Goal: Information Seeking & Learning: Learn about a topic

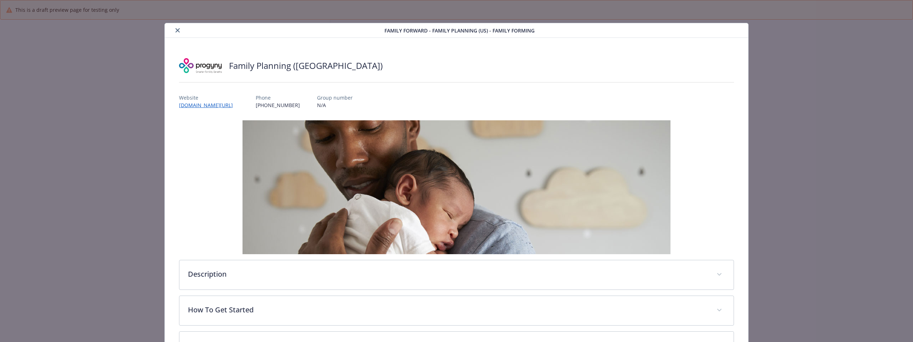
scroll to position [21, 0]
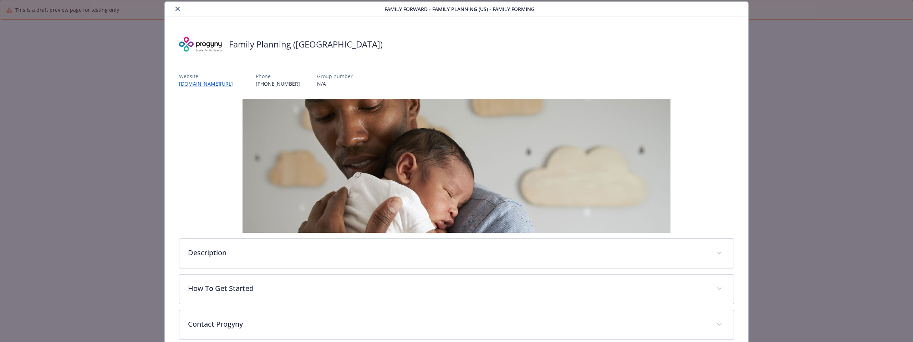
click at [177, 9] on icon "close" at bounding box center [177, 9] width 4 height 4
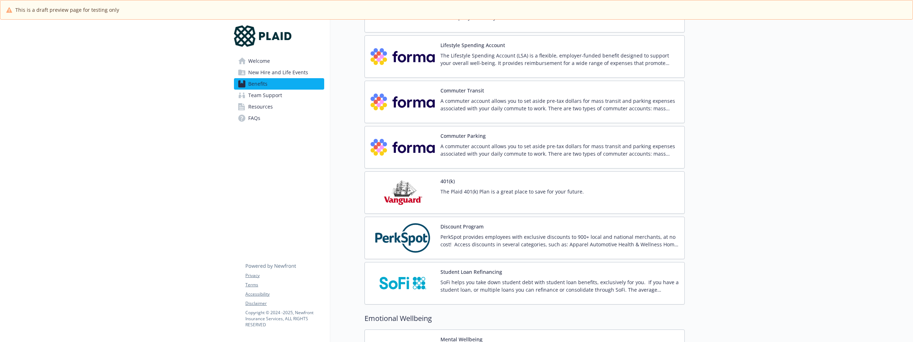
click at [435, 201] on div "401(k) The Plaid 401(k) Plan is a great place to save for your future." at bounding box center [476, 192] width 213 height 30
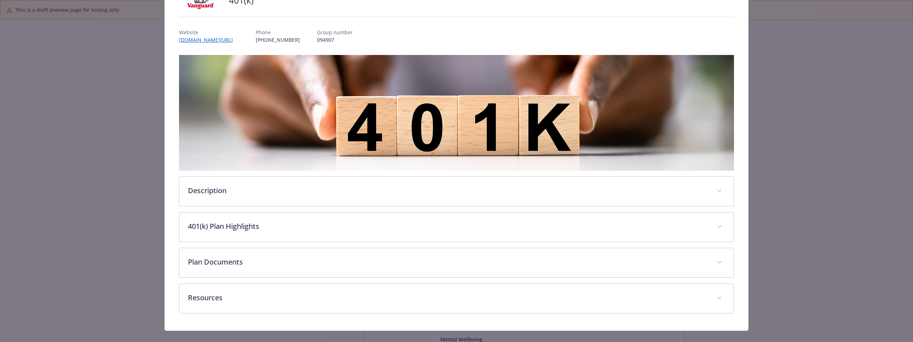
scroll to position [77, 0]
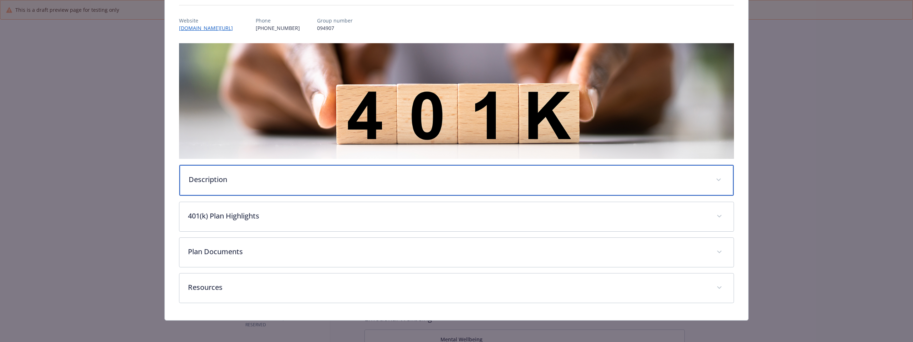
click at [241, 186] on div "Description" at bounding box center [456, 180] width 554 height 31
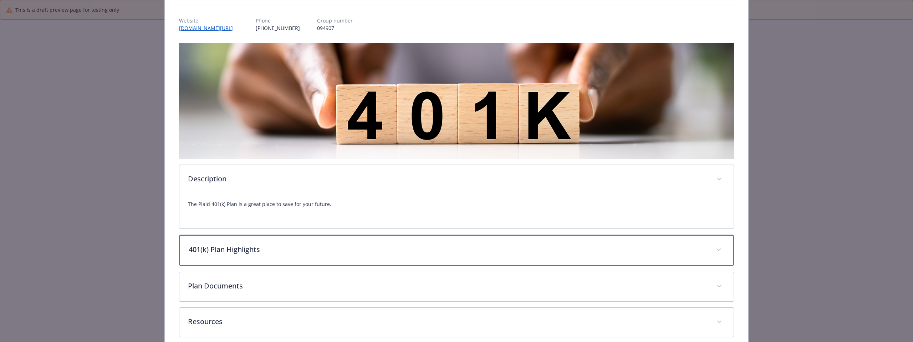
click at [267, 260] on div "401(k) Plan Highlights" at bounding box center [456, 250] width 554 height 31
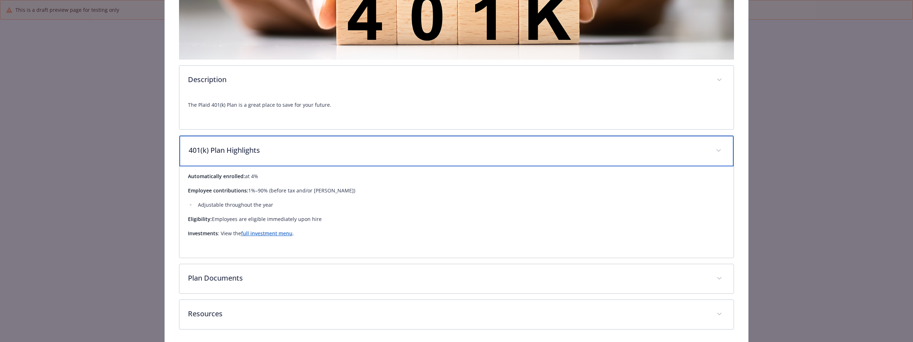
scroll to position [204, 0]
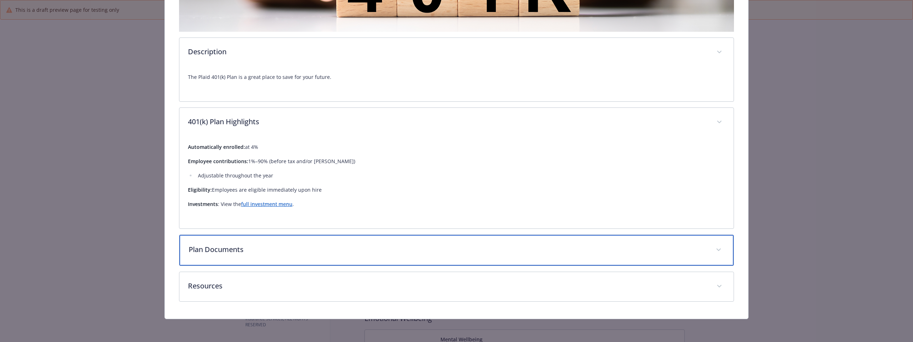
click at [257, 240] on div "Plan Documents" at bounding box center [456, 250] width 554 height 31
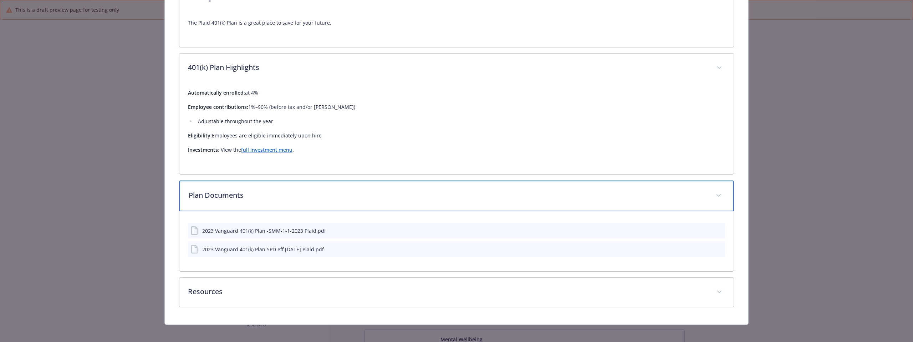
scroll to position [264, 0]
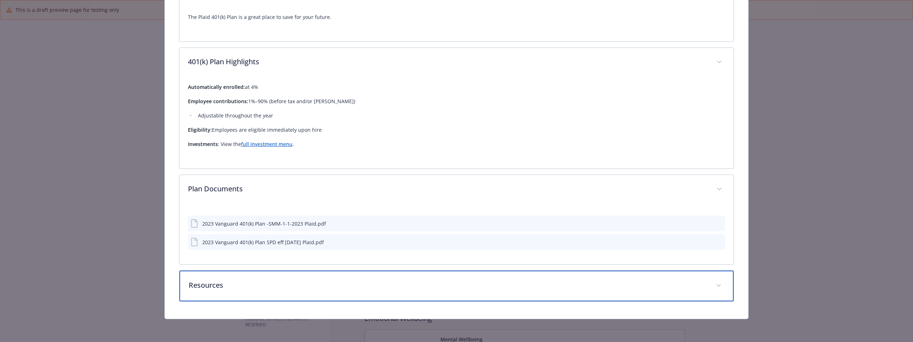
click at [230, 282] on p "Resources" at bounding box center [448, 285] width 518 height 11
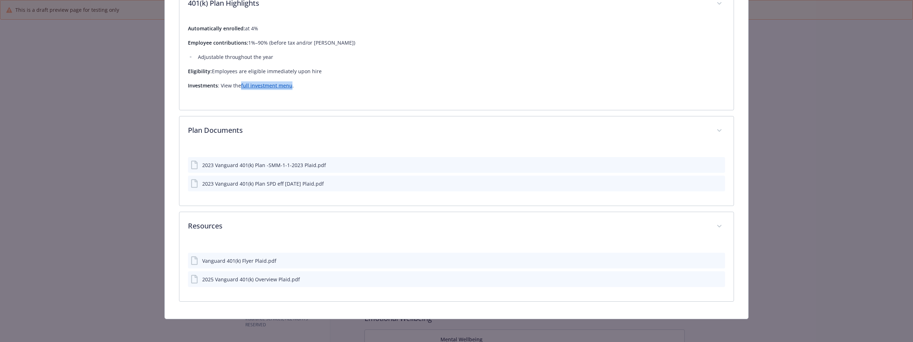
scroll to position [8, 0]
